Goal: Find specific page/section: Find specific page/section

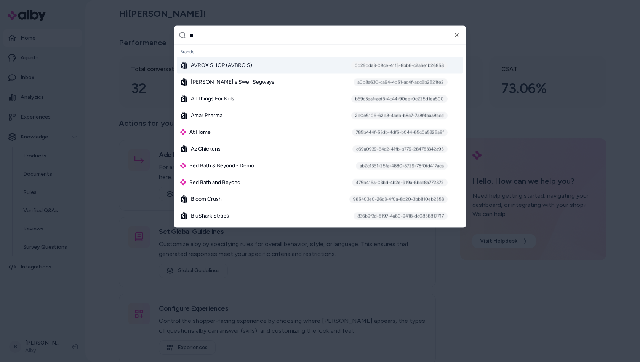
type input "***"
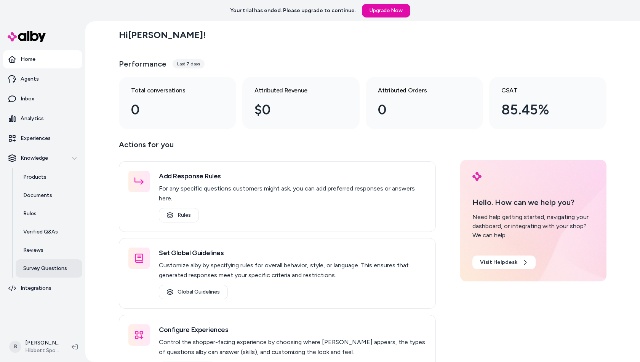
click at [37, 272] on p "Survey Questions" at bounding box center [45, 269] width 44 height 8
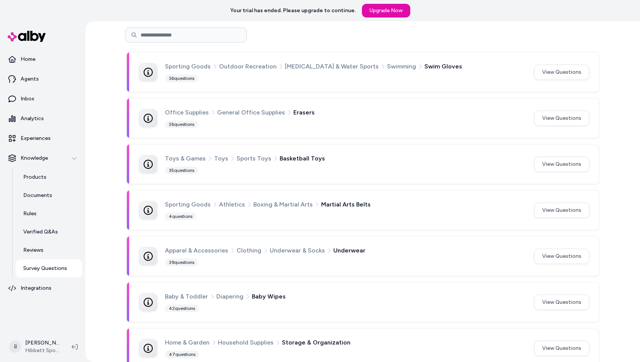
scroll to position [2143, 0]
click at [570, 249] on button "View Questions" at bounding box center [561, 256] width 55 height 15
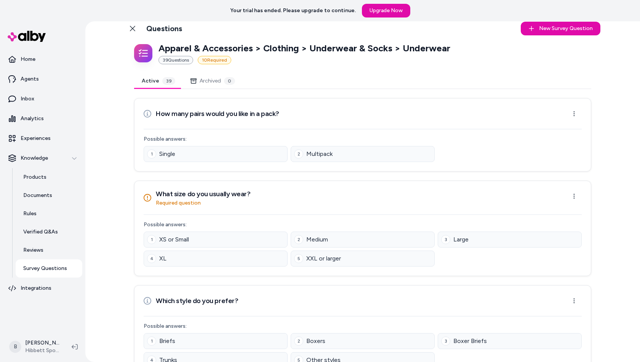
scroll to position [12, 0]
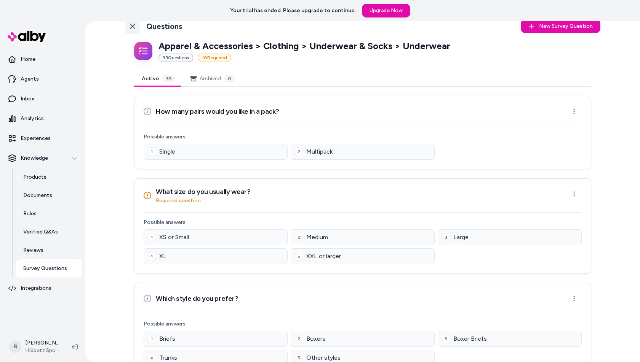
click at [132, 25] on icon at bounding box center [132, 26] width 6 height 6
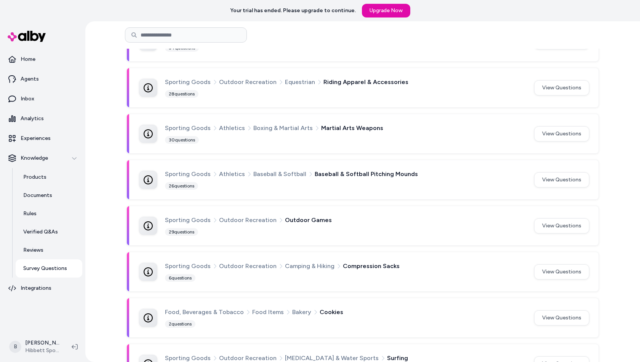
scroll to position [362, 0]
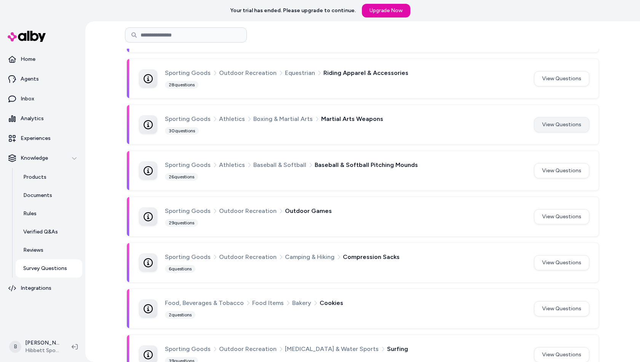
click at [569, 128] on button "View Questions" at bounding box center [561, 124] width 55 height 15
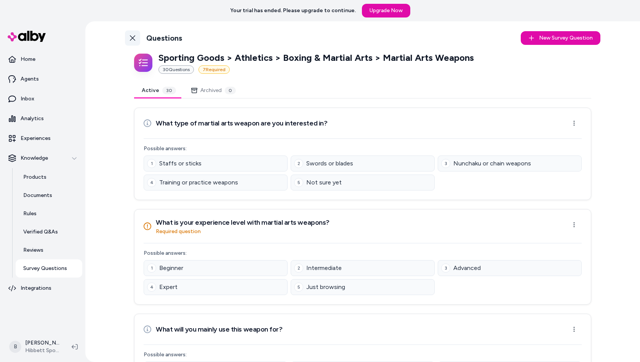
click at [133, 38] on icon at bounding box center [132, 37] width 5 height 5
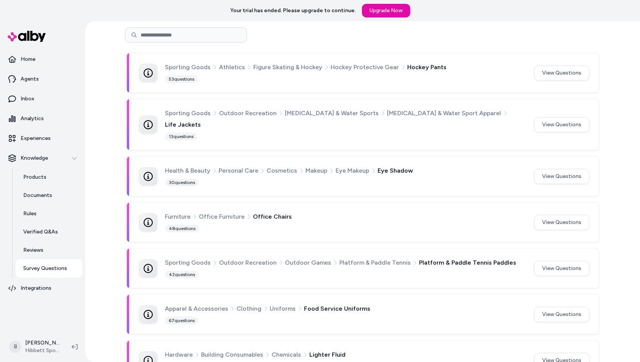
scroll to position [1633, 0]
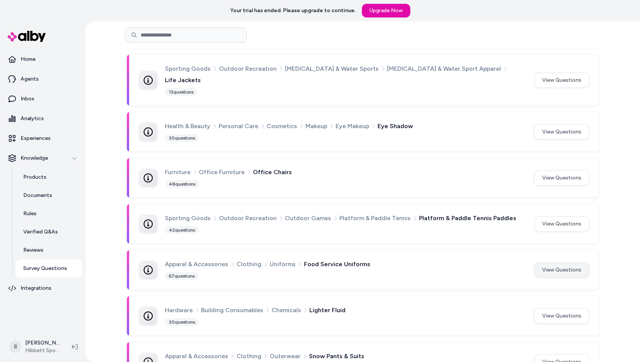
click at [566, 263] on button "View Questions" at bounding box center [561, 270] width 55 height 15
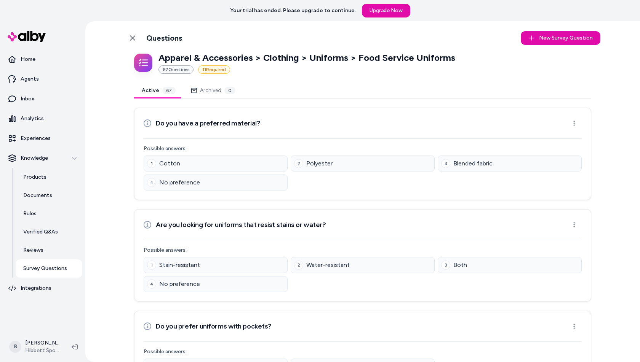
click at [317, 61] on p "Apparel & Accessories > Clothing > Uniforms > Food Service Uniforms" at bounding box center [306, 58] width 297 height 12
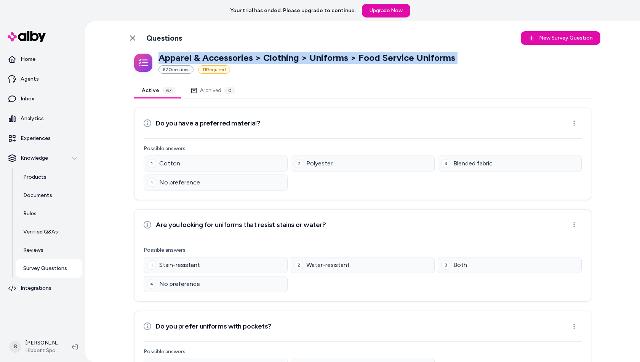
click at [317, 61] on p "Apparel & Accessories > Clothing > Uniforms > Food Service Uniforms" at bounding box center [306, 58] width 297 height 12
copy p "Apparel & Accessories > Clothing > Uniforms > Food Service Uniforms"
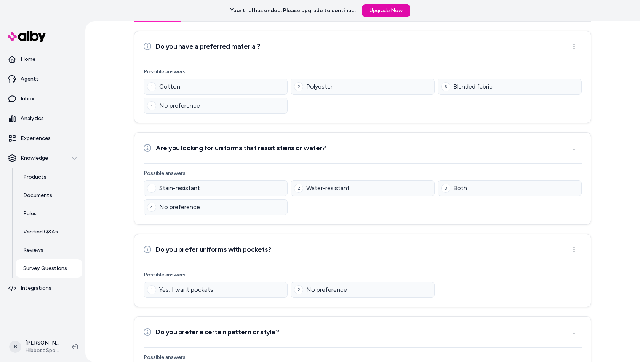
scroll to position [92, 0]
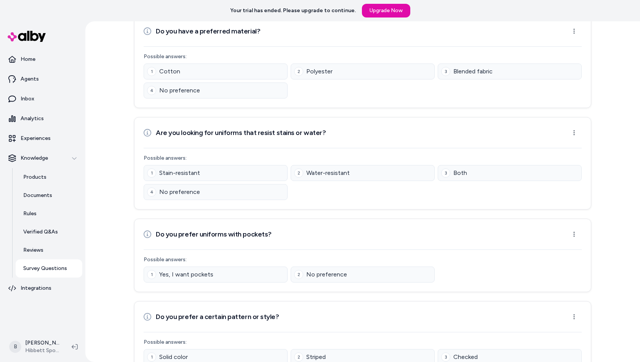
click at [348, 238] on div "Do you prefer uniforms with pockets? Open menu" at bounding box center [363, 234] width 438 height 15
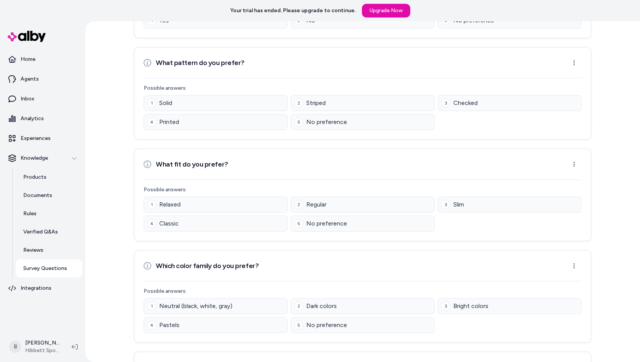
scroll to position [6180, 0]
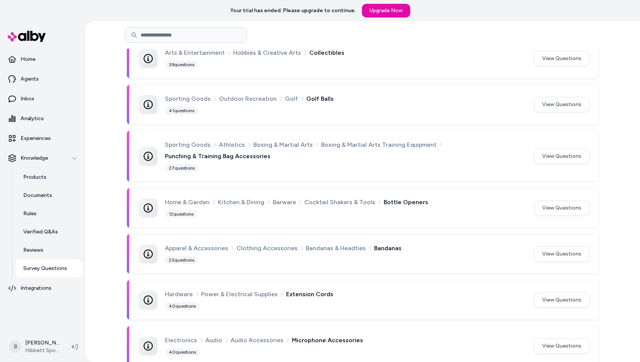
scroll to position [935, 0]
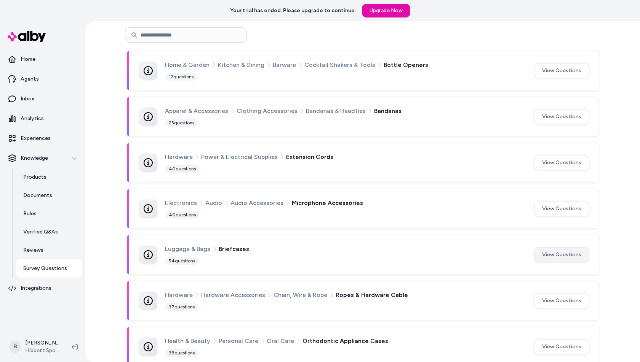
click at [579, 250] on button "View Questions" at bounding box center [561, 254] width 55 height 15
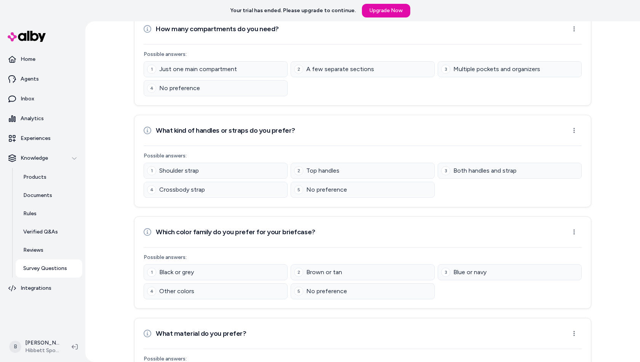
scroll to position [4776, 0]
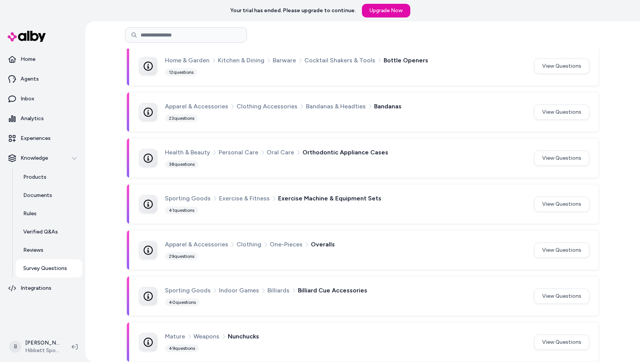
scroll to position [940, 0]
click at [563, 243] on button "View Questions" at bounding box center [561, 250] width 55 height 15
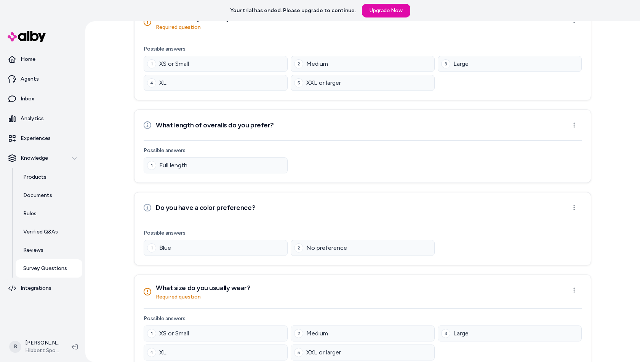
scroll to position [1013, 0]
